Goal: Task Accomplishment & Management: Manage account settings

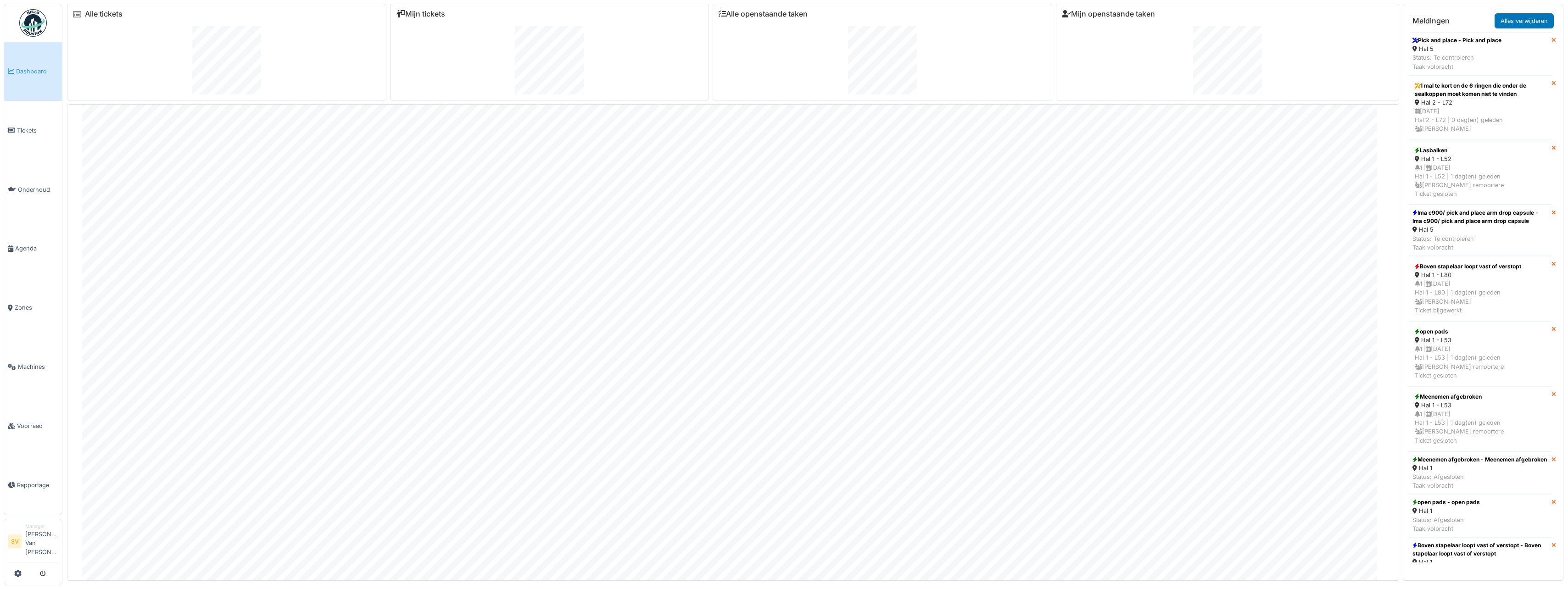
scroll to position [206, 0]
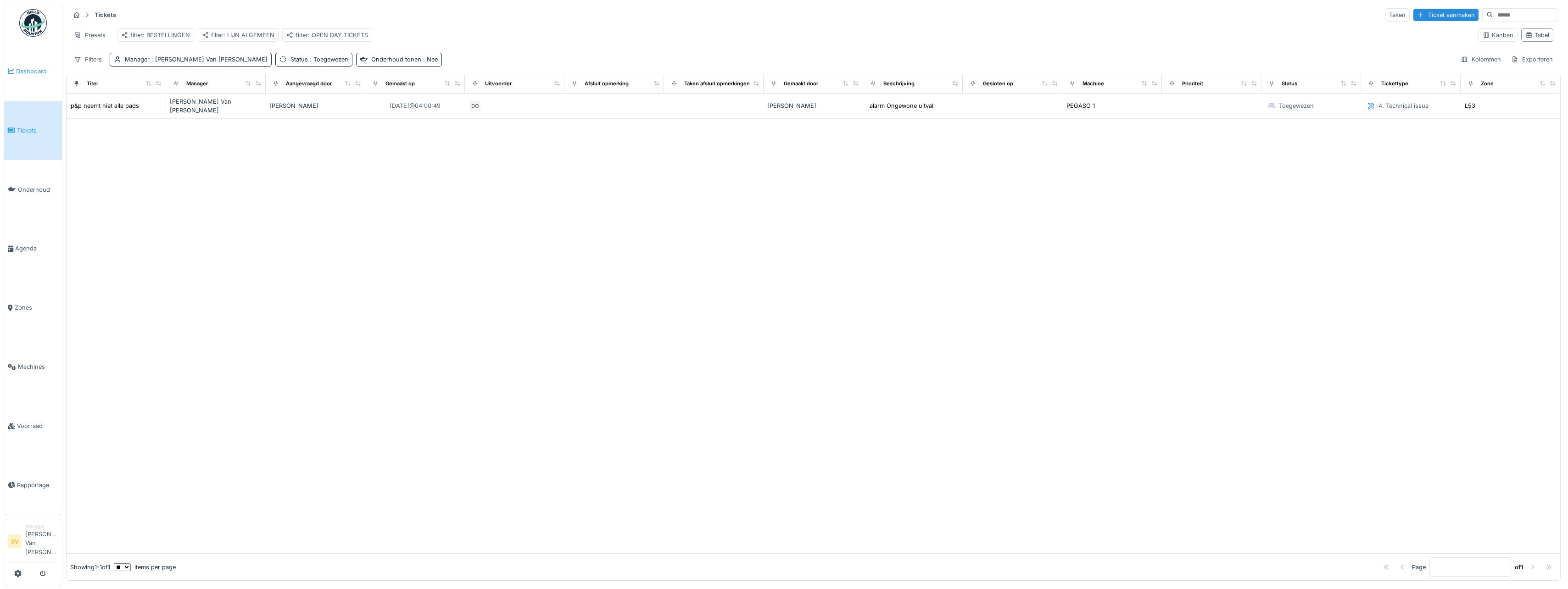
click at [33, 74] on span "Dashboard" at bounding box center [37, 71] width 42 height 9
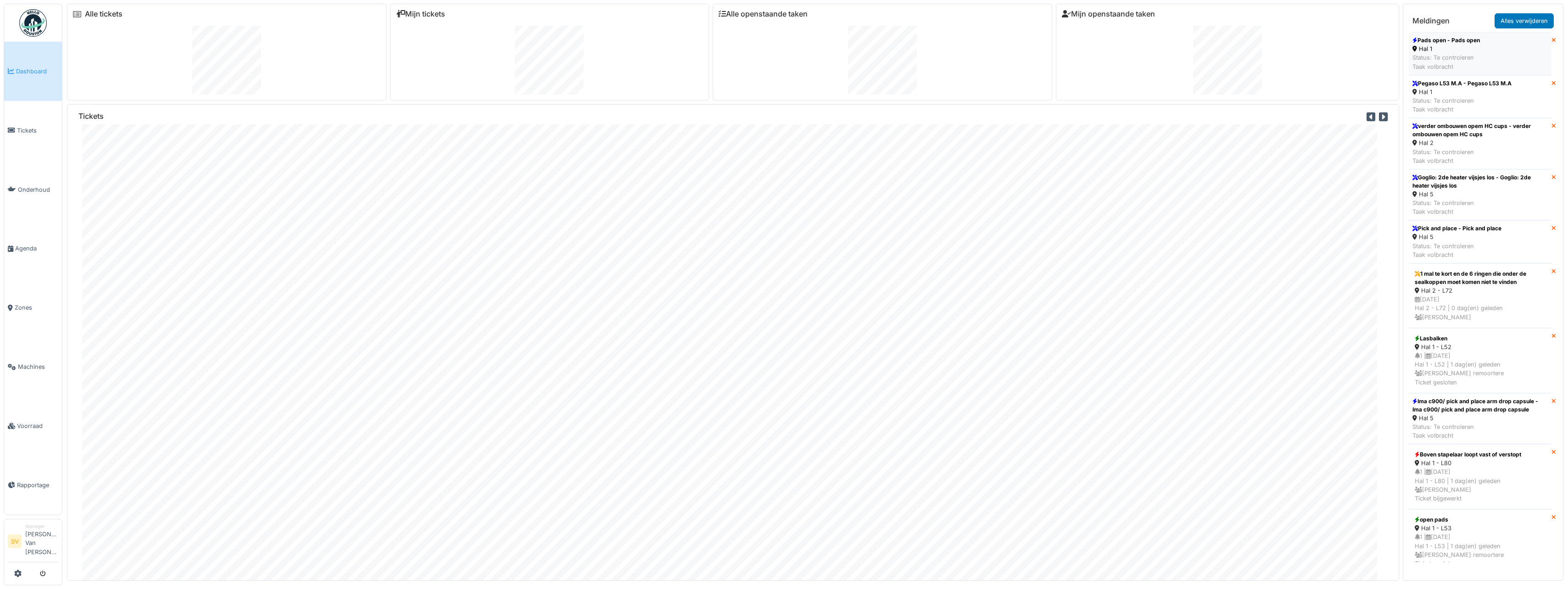
click at [1442, 56] on div "Status: Te controleren Taak volbracht" at bounding box center [1446, 61] width 68 height 18
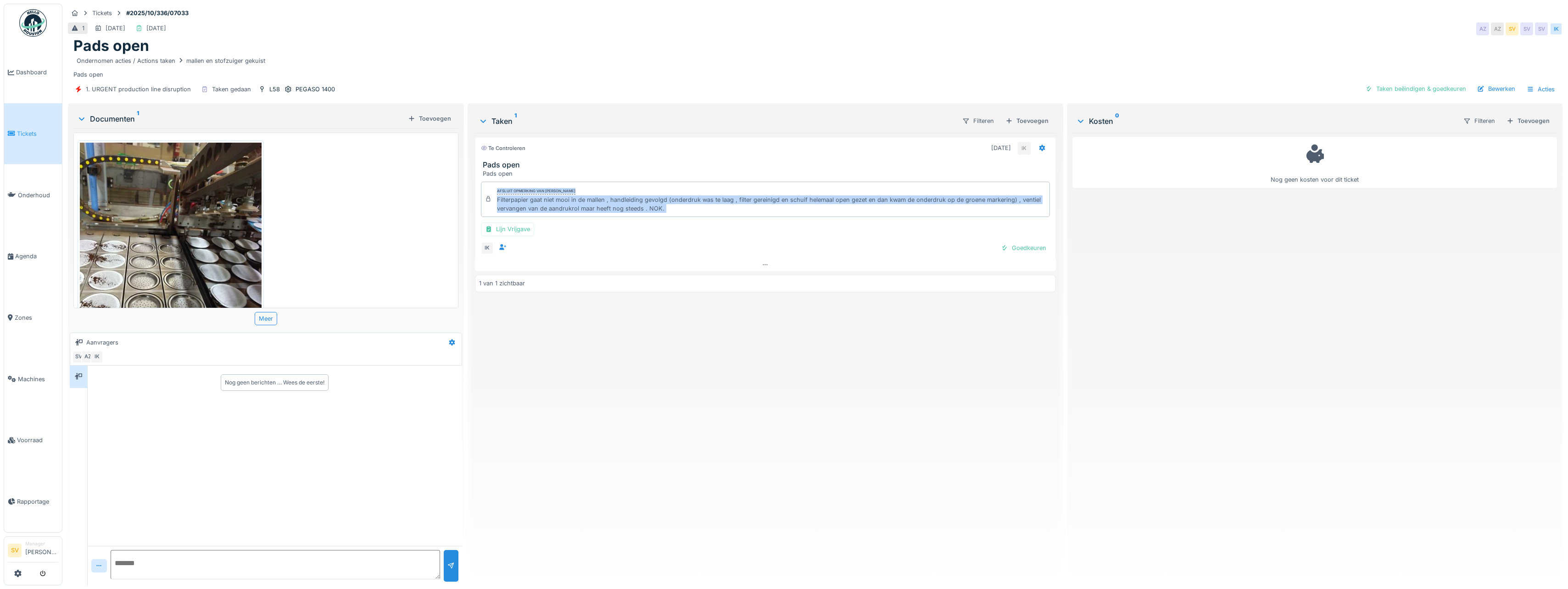
drag, startPoint x: 492, startPoint y: 202, endPoint x: 681, endPoint y: 221, distance: 190.0
click at [681, 221] on div "Afsluit opmerking van Ismail Kosar Filterpapier gaat niet mooi in de mallen , h…" at bounding box center [765, 218] width 581 height 80
copy div "Afsluit opmerking van Ismail Kosar Filterpapier gaat niet mooi in de mallen , h…"
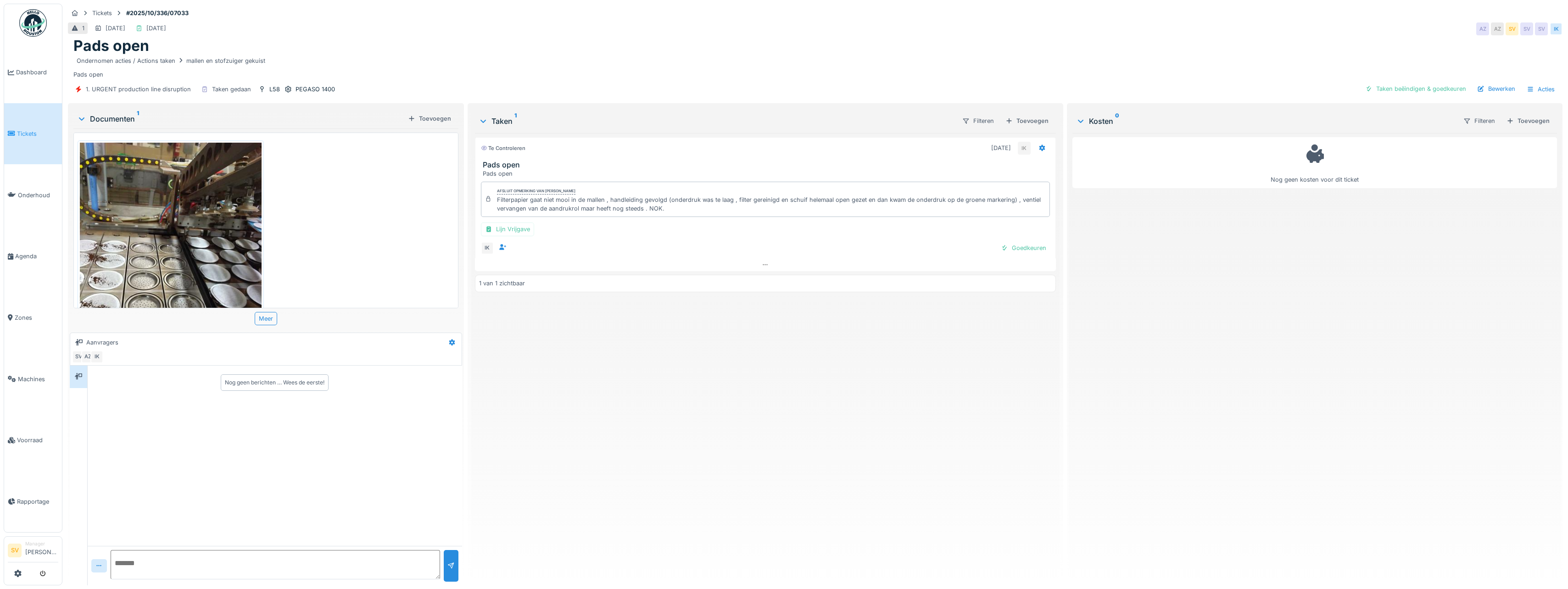
drag, startPoint x: 530, startPoint y: 333, endPoint x: 521, endPoint y: 273, distance: 60.7
click at [531, 330] on div "Te controleren 8-10-2025 IK Pads open Pads open Afsluit opmerking van Ismail Ko…" at bounding box center [765, 355] width 581 height 445
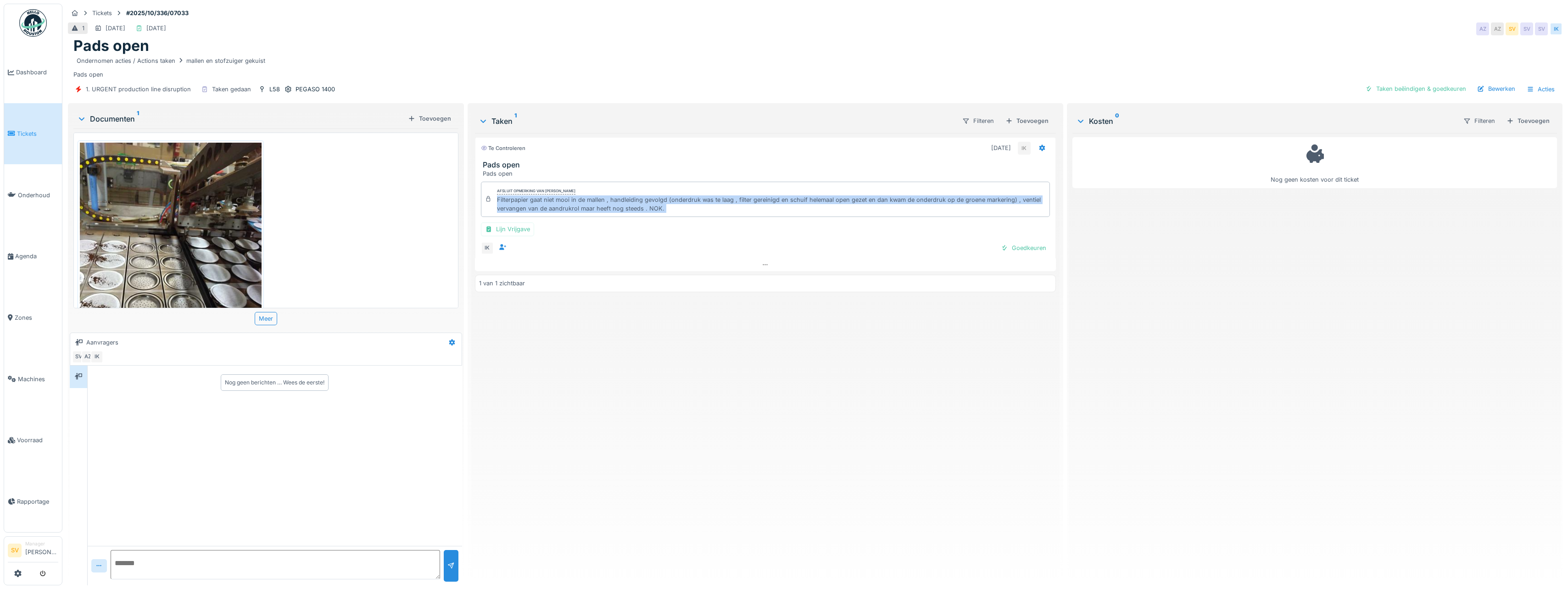
drag, startPoint x: 495, startPoint y: 200, endPoint x: 645, endPoint y: 223, distance: 151.8
click at [645, 223] on div "Afsluit opmerking van Ismail Kosar Filterpapier gaat niet mooi in de mallen , h…" at bounding box center [765, 218] width 581 height 80
copy div "Filterpapier gaat niet mooi in de mallen , handleiding gevolgd (onderdruk was t…"
click at [1491, 86] on div "Bewerken" at bounding box center [1496, 89] width 46 height 12
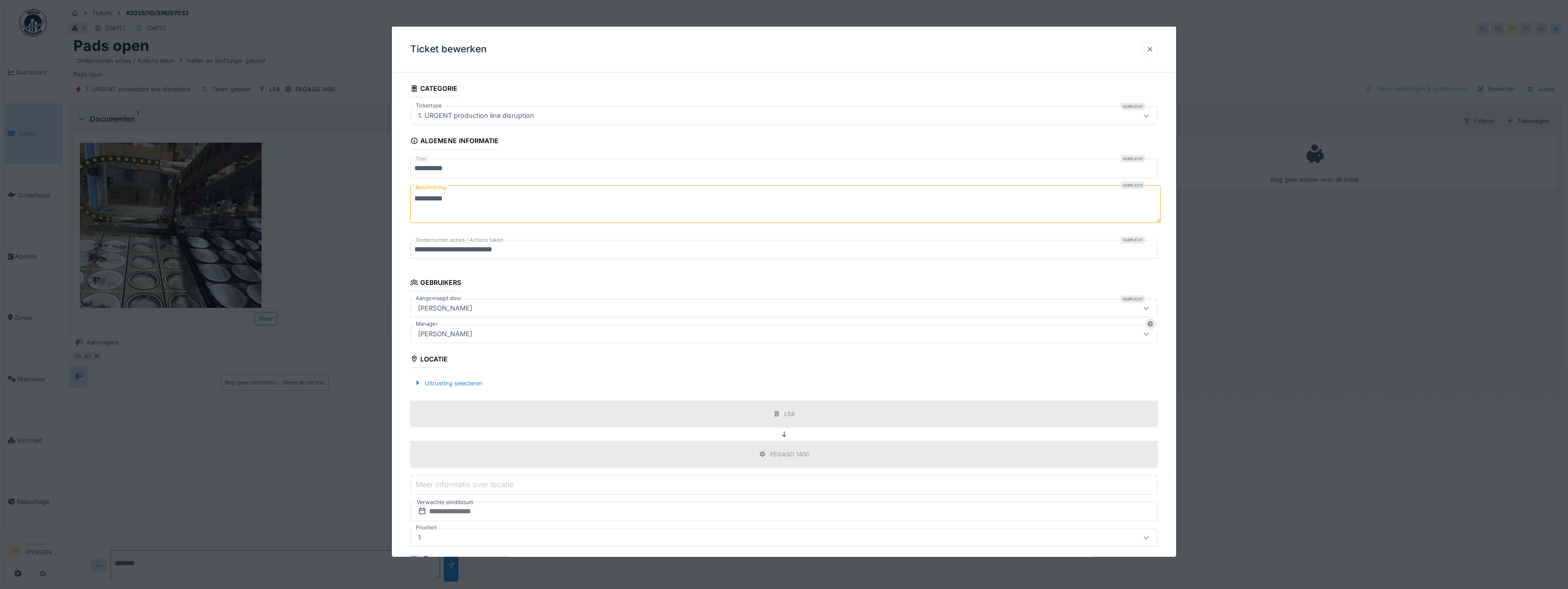
click at [1150, 51] on div at bounding box center [1150, 49] width 7 height 9
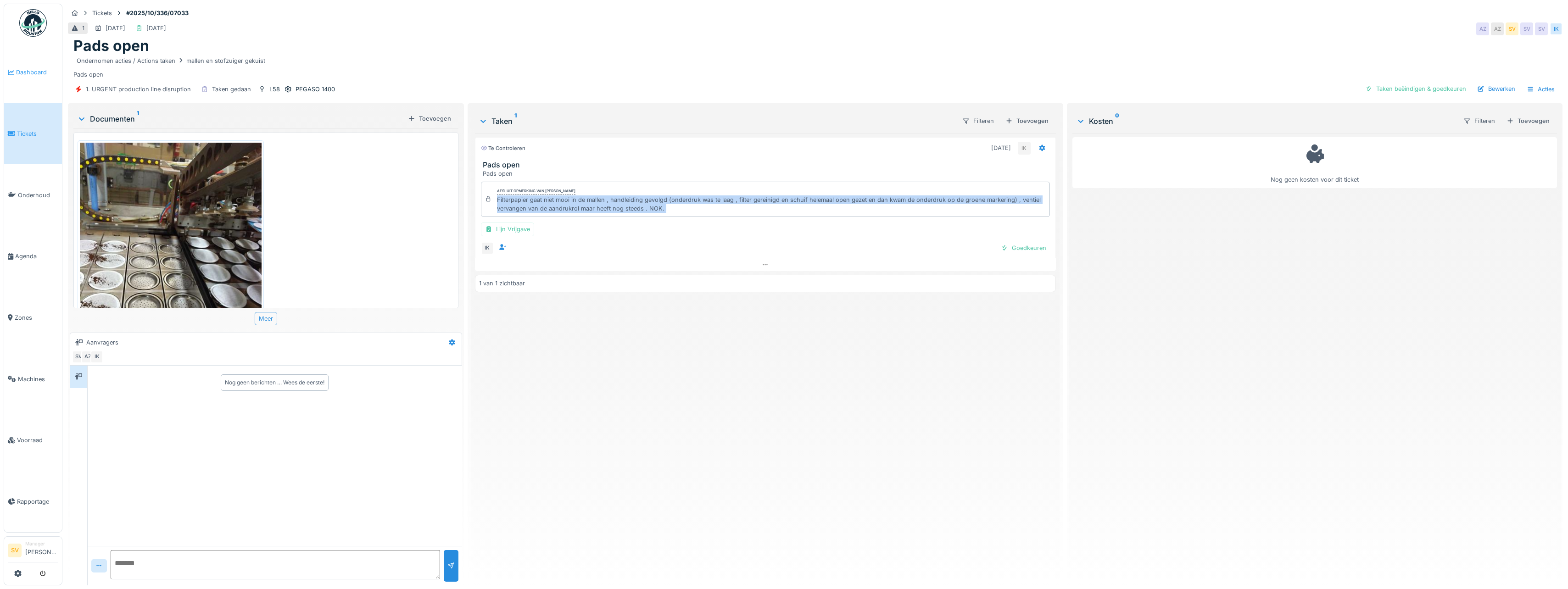
click at [24, 75] on span "Dashboard" at bounding box center [37, 72] width 42 height 9
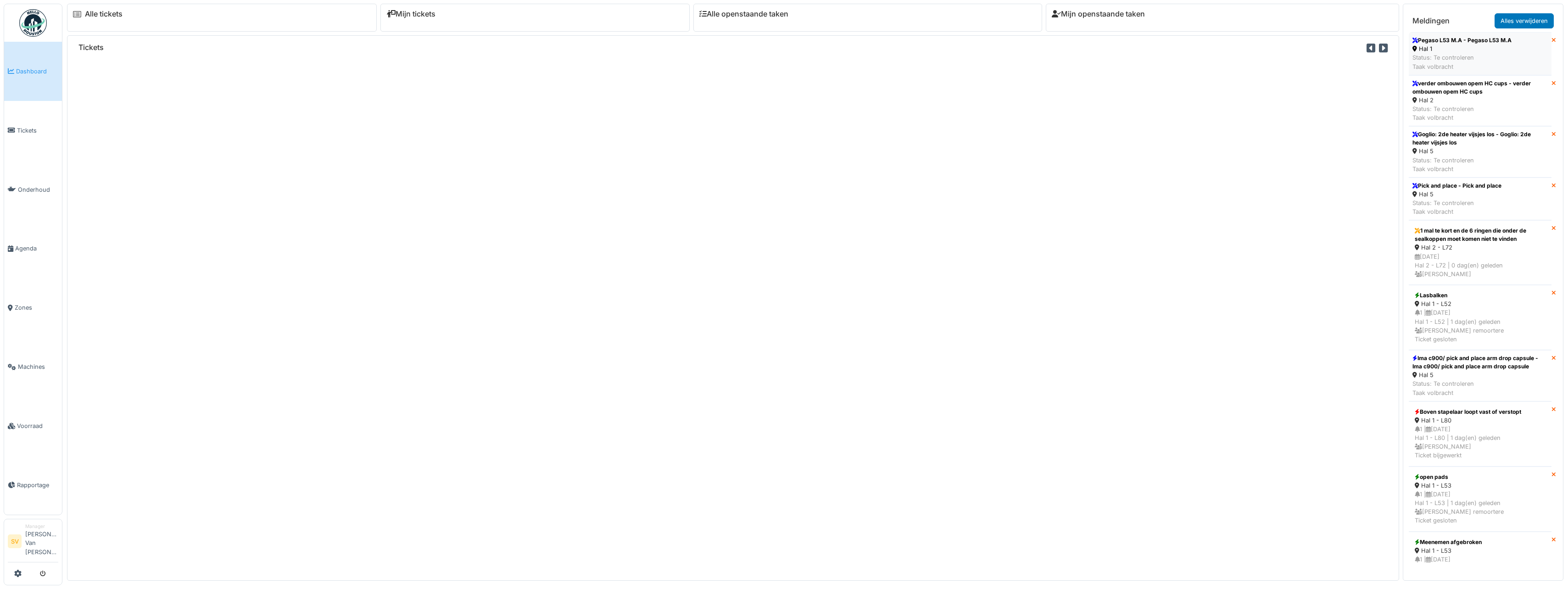
click at [1489, 57] on div "Status: Te controleren Taak volbracht" at bounding box center [1461, 61] width 99 height 18
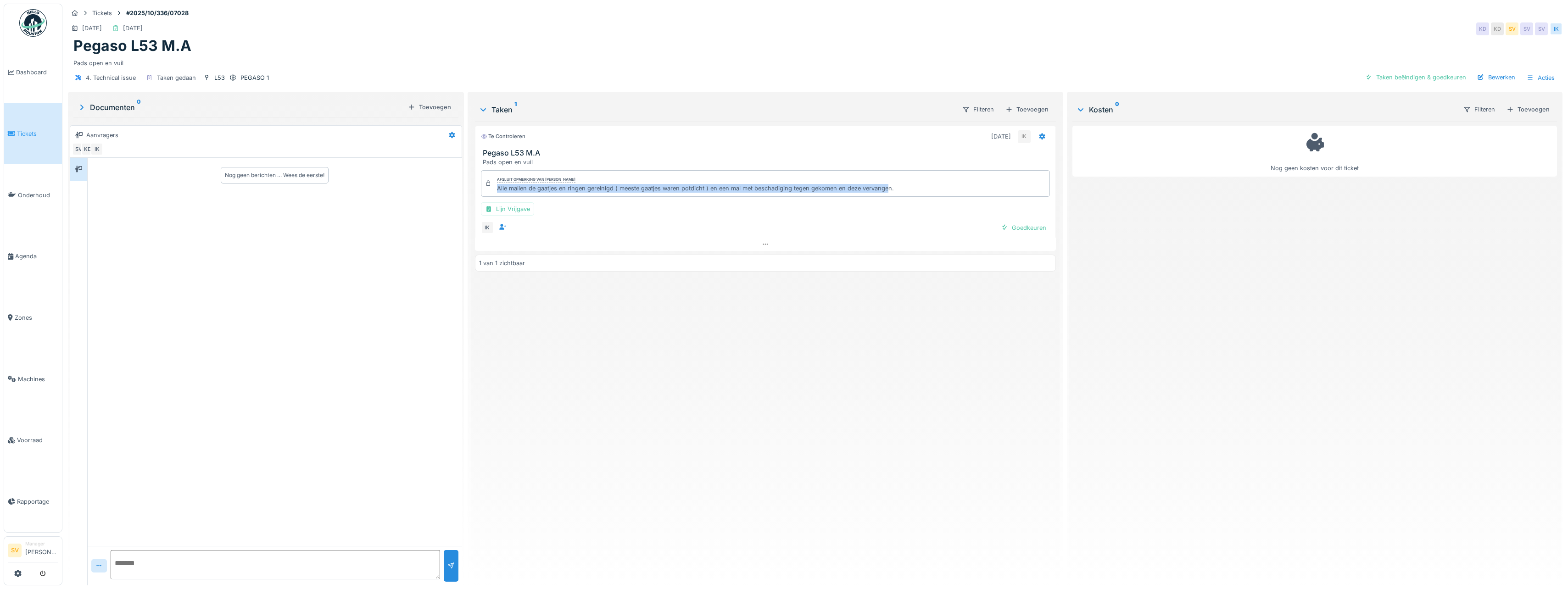
drag, startPoint x: 495, startPoint y: 189, endPoint x: 886, endPoint y: 197, distance: 391.1
click at [886, 197] on div "Afsluit opmerking van Ismail Kosar Alle mallen de gaatjes en ringen gereinigd (…" at bounding box center [765, 184] width 569 height 27
drag, startPoint x: 886, startPoint y: 197, endPoint x: 991, endPoint y: 245, distance: 115.5
click at [991, 245] on div at bounding box center [765, 245] width 581 height 13
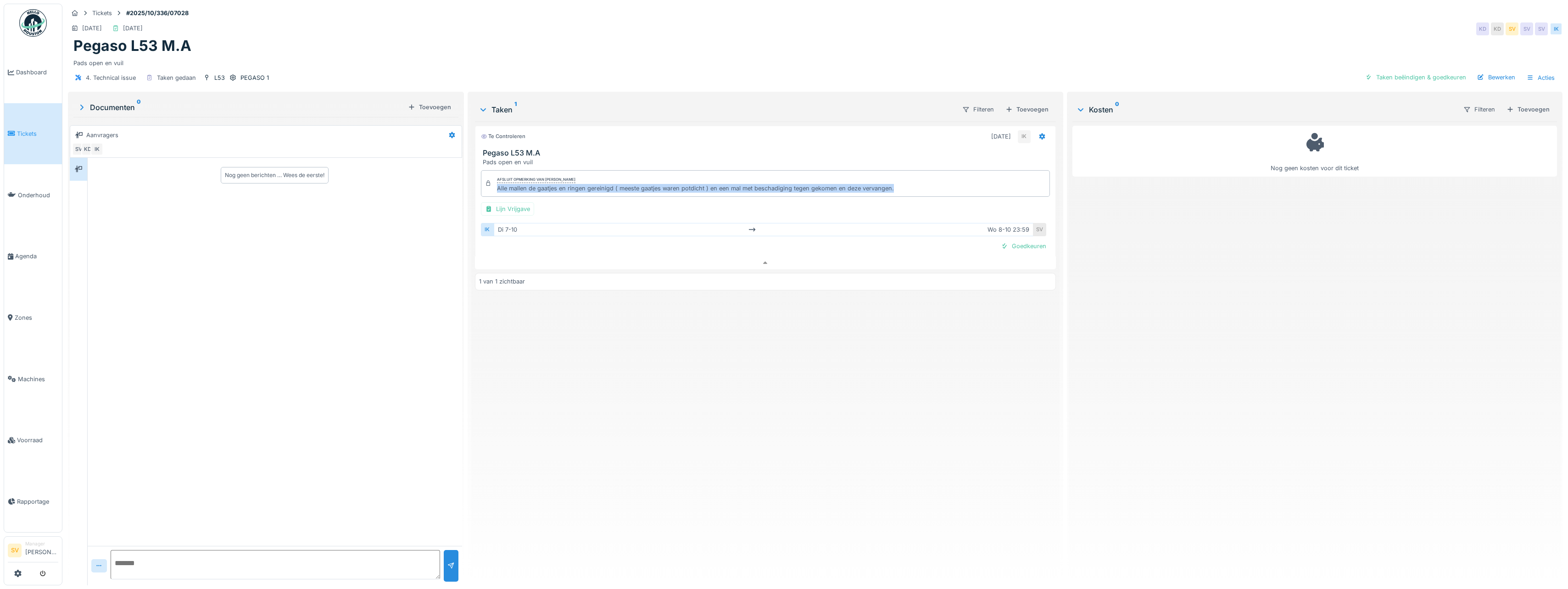
drag, startPoint x: 495, startPoint y: 184, endPoint x: 892, endPoint y: 189, distance: 397.0
click at [892, 189] on div "Afsluit opmerking van Ismail Kosar Alle mallen de gaatjes en ringen gereinigd (…" at bounding box center [765, 184] width 569 height 27
copy div "Alle mallen de gaatjes en ringen gereinigd ( meeste gaatjes waren potdicht ) en…"
click at [1418, 71] on div "Taken beëindigen & goedkeuren" at bounding box center [1416, 77] width 108 height 12
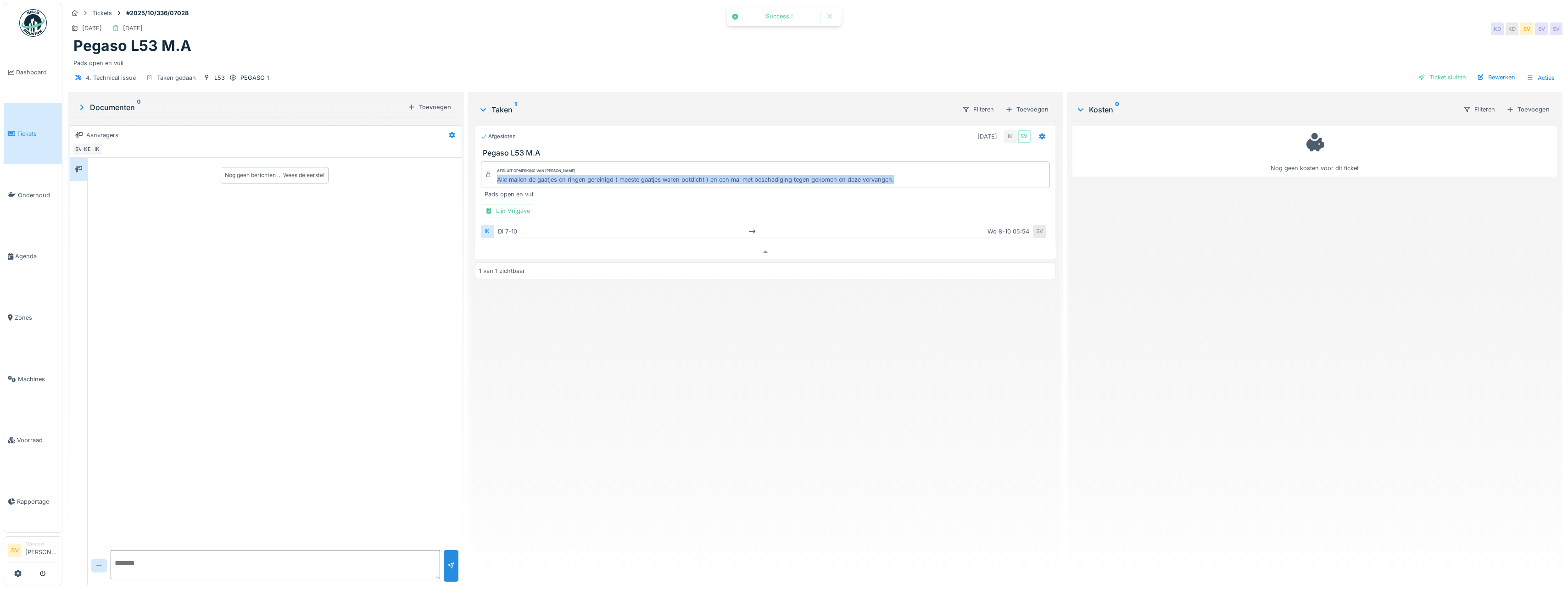
click at [1440, 71] on div "Ticket sluiten" at bounding box center [1442, 77] width 55 height 12
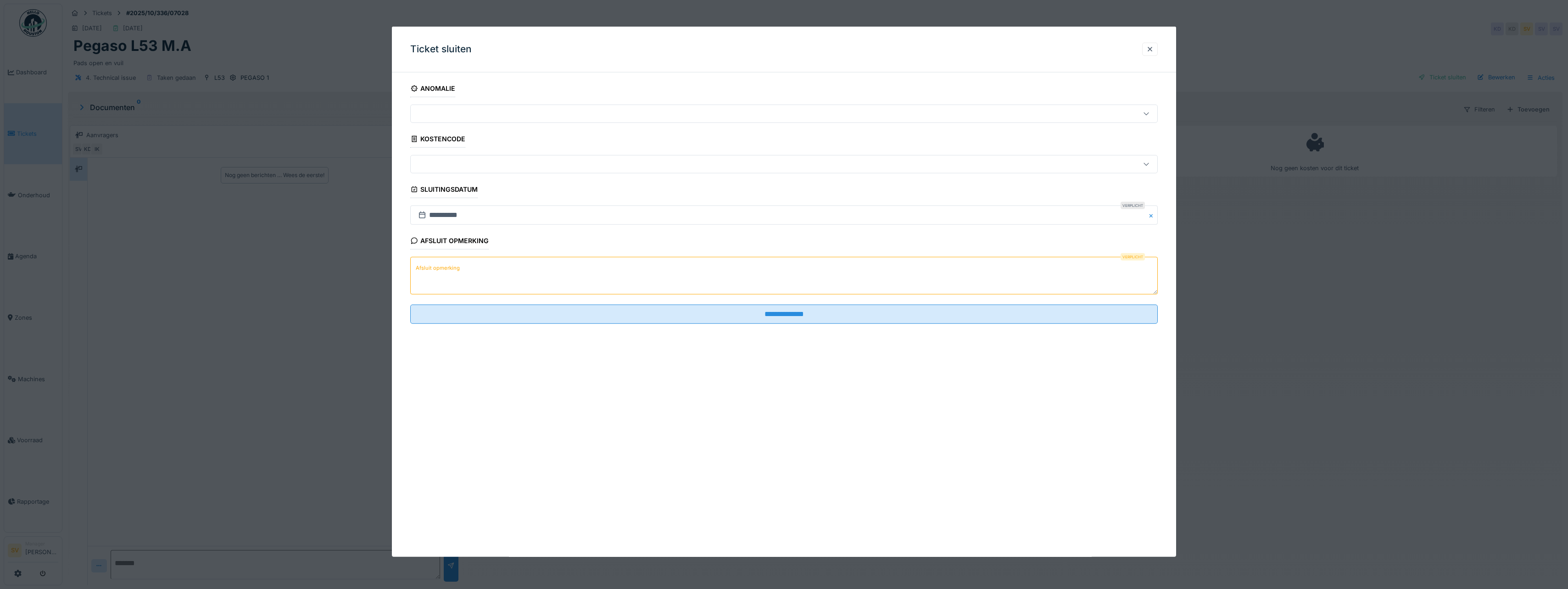
click at [839, 282] on textarea "Afsluit opmerking" at bounding box center [784, 276] width 747 height 38
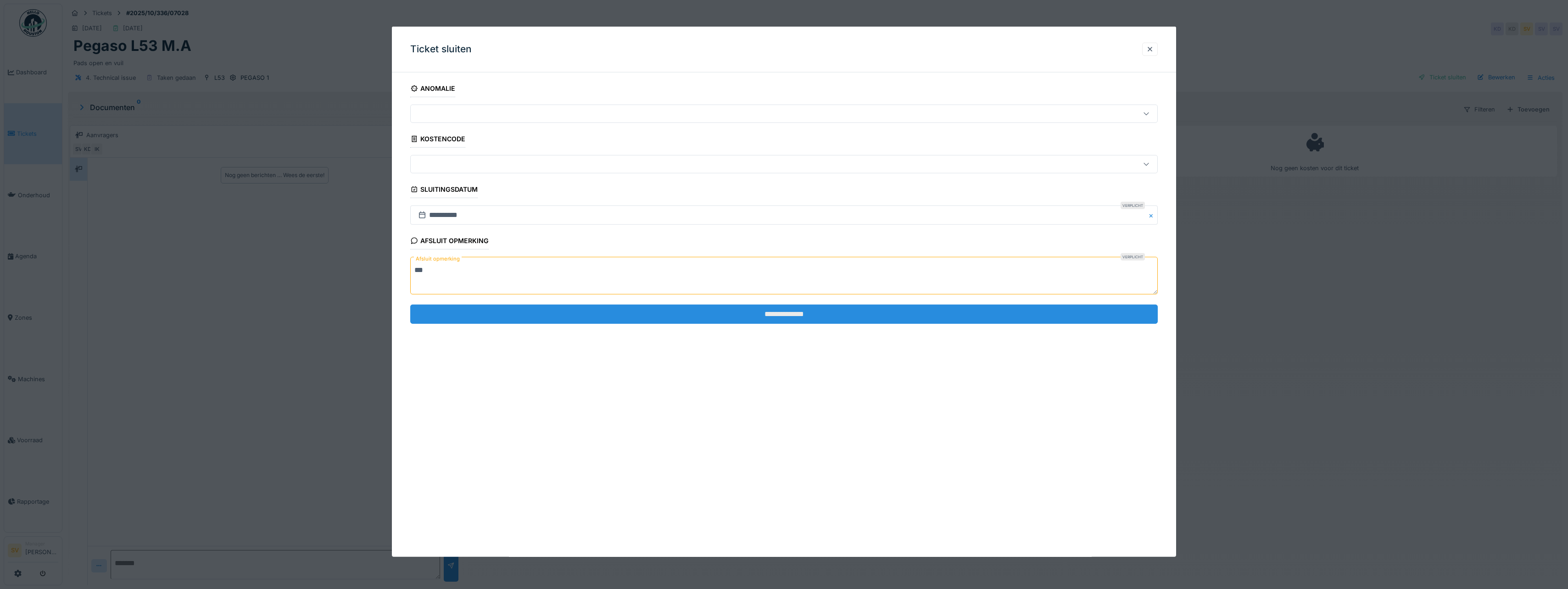
type textarea "**"
click at [797, 316] on input "**********" at bounding box center [784, 314] width 747 height 19
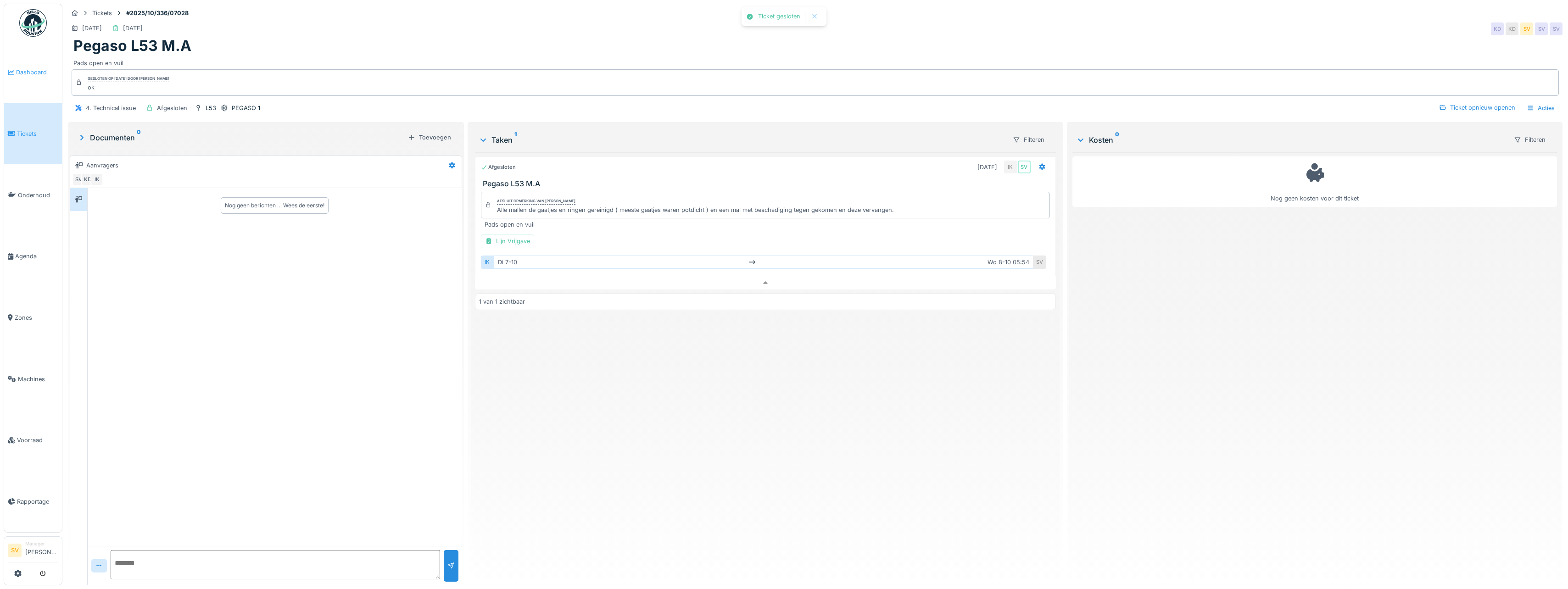
click at [41, 75] on span "Dashboard" at bounding box center [37, 72] width 42 height 9
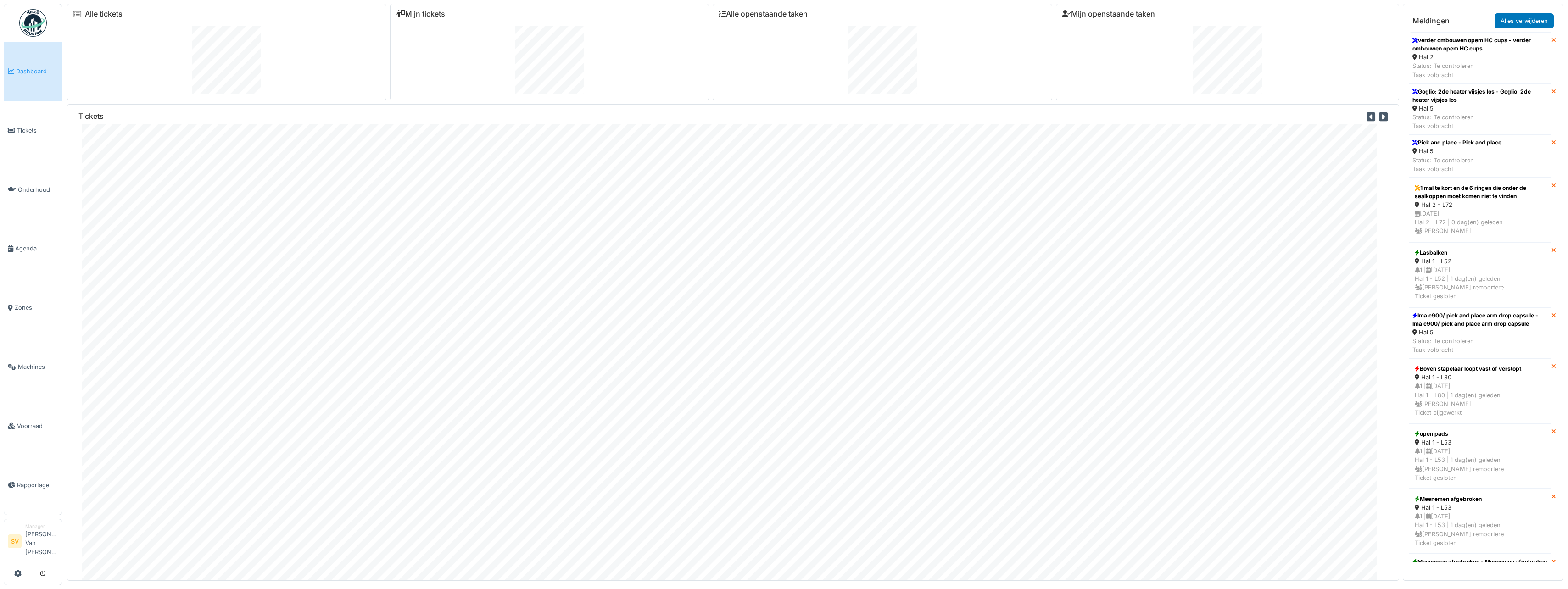
click at [26, 68] on span "Dashboard" at bounding box center [37, 71] width 42 height 9
